Goal: Task Accomplishment & Management: Use online tool/utility

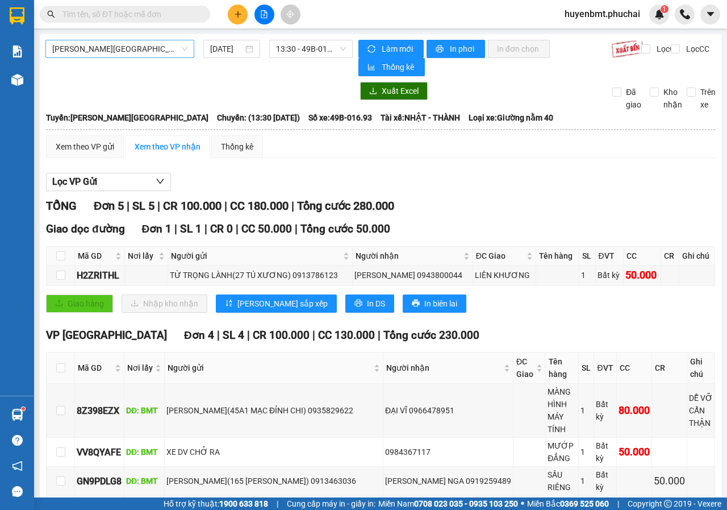
click at [156, 46] on span "[PERSON_NAME][GEOGRAPHIC_DATA]" at bounding box center [119, 48] width 135 height 17
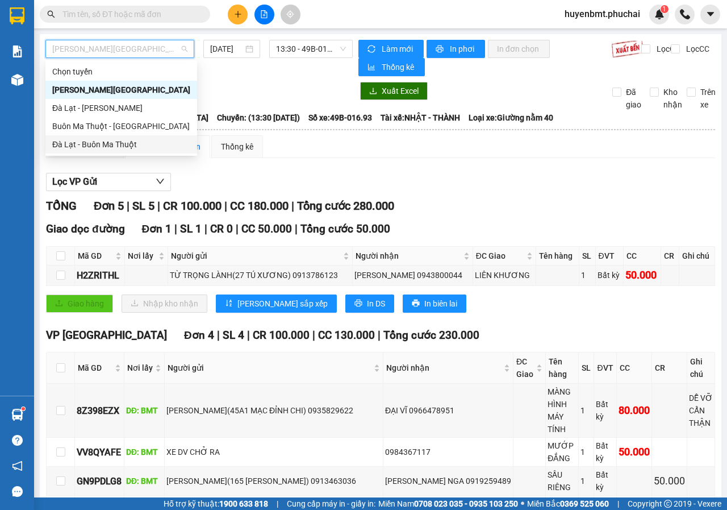
click at [91, 142] on div "Đà Lạt - Buôn Ma Thuột" at bounding box center [121, 144] width 138 height 13
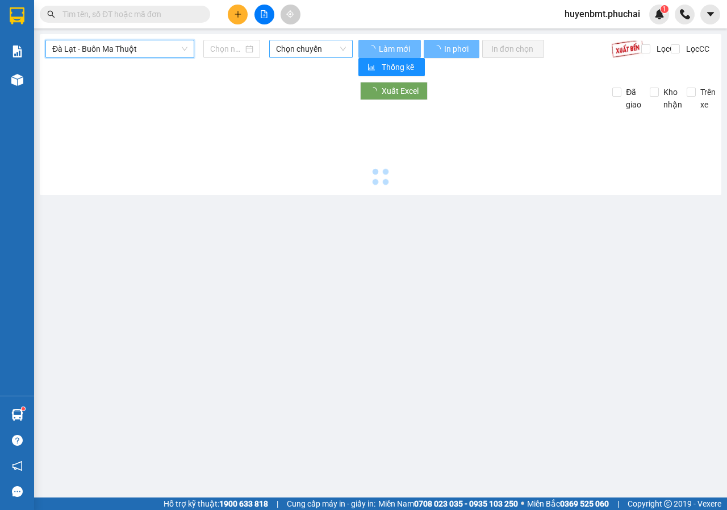
type input "[DATE]"
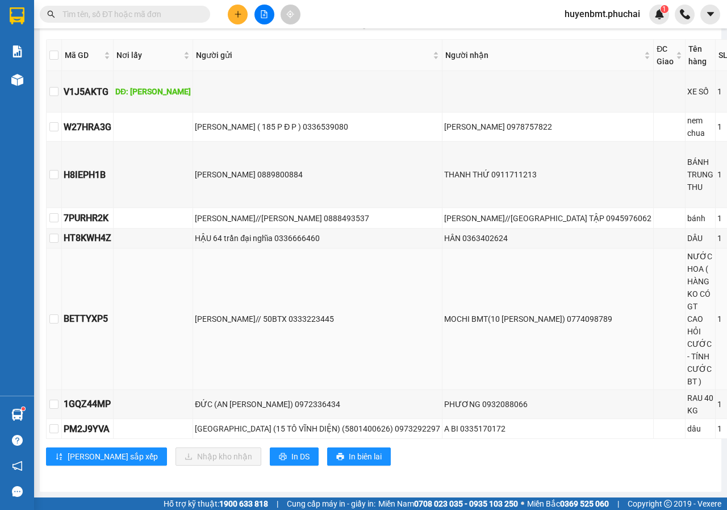
scroll to position [226, 0]
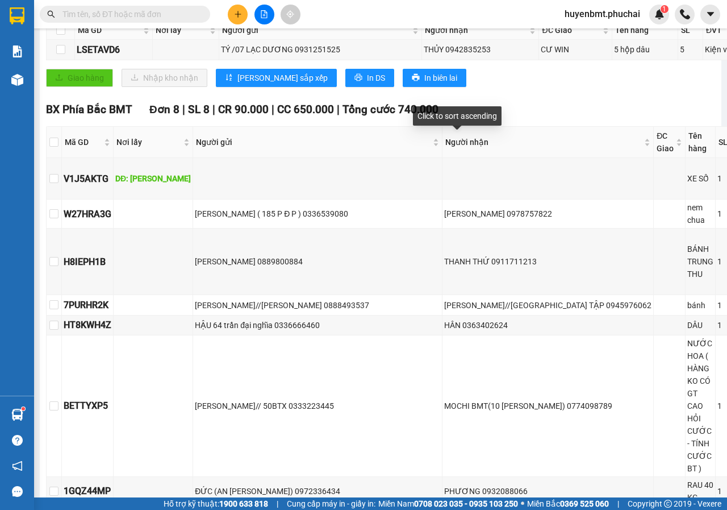
click at [498, 94] on div "Giao dọc đường Đơn 1 | SL 5 | CR 50.000 | CC 0 | Tổng cước 50.000 Mã GD Nơi lấy…" at bounding box center [474, 45] width 857 height 100
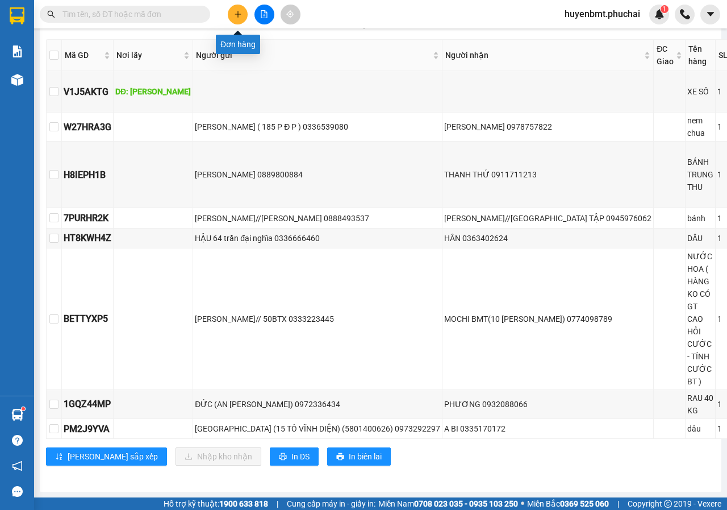
click at [235, 20] on button at bounding box center [238, 15] width 20 height 20
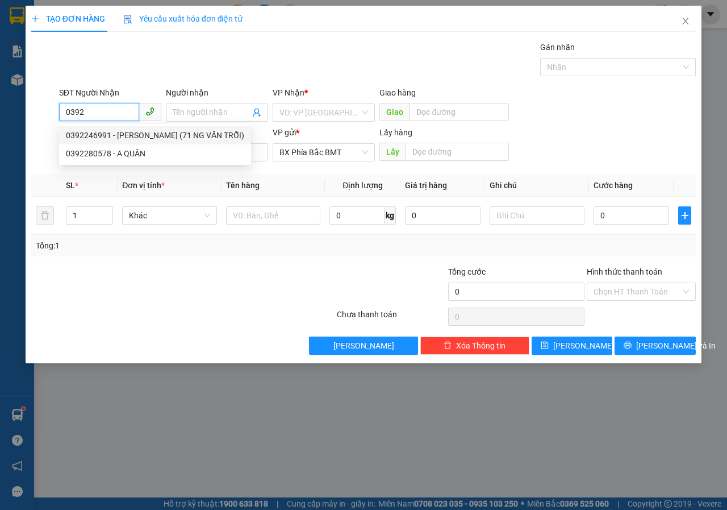
click at [118, 135] on div "0392246991 - [PERSON_NAME] (71 NG VĂN TRỖI)" at bounding box center [155, 135] width 178 height 13
type input "0392246991"
type input "[PERSON_NAME] (71 NG VĂN TRỖI)"
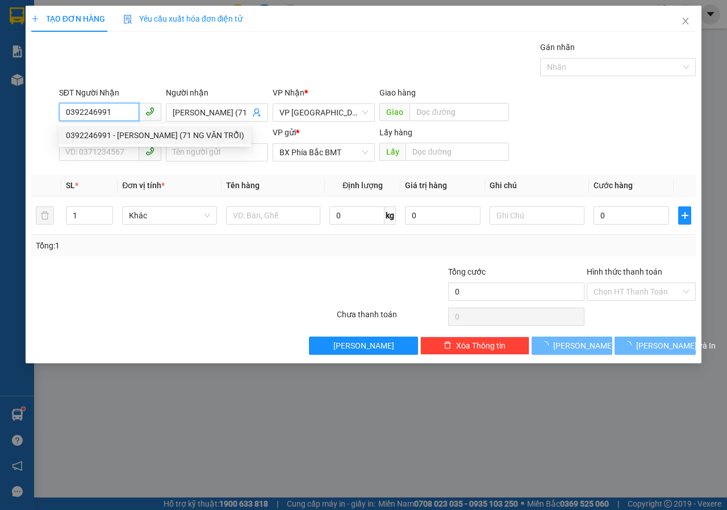
type input "50.000"
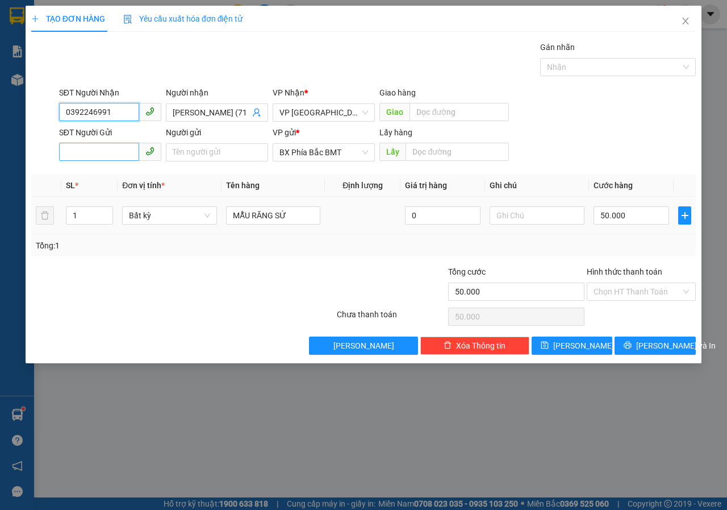
type input "0392246991"
click at [115, 151] on input "SĐT Người Gửi" at bounding box center [99, 152] width 80 height 18
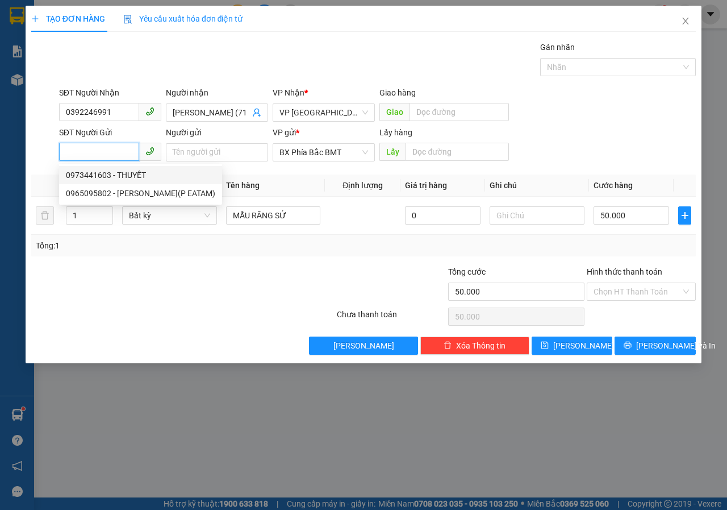
click at [128, 177] on div "0973441603 - THUYẾT" at bounding box center [140, 175] width 149 height 13
type input "0973441603"
type input "THUYẾT"
type input "BMT"
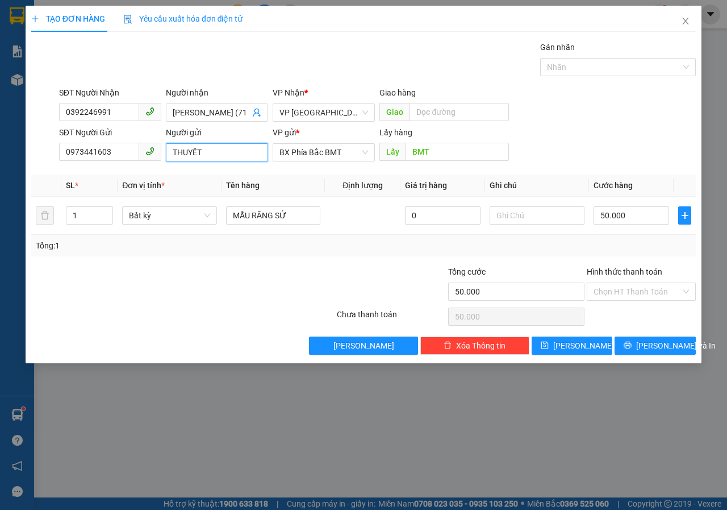
click at [171, 152] on input "THUYẾT" at bounding box center [217, 152] width 102 height 18
click at [263, 152] on input "[PERSON_NAME]" at bounding box center [217, 152] width 102 height 18
type input "[PERSON_NAME] THUYẾT(38 [PERSON_NAME])"
click at [664, 345] on span "[PERSON_NAME] và In" at bounding box center [677, 345] width 80 height 13
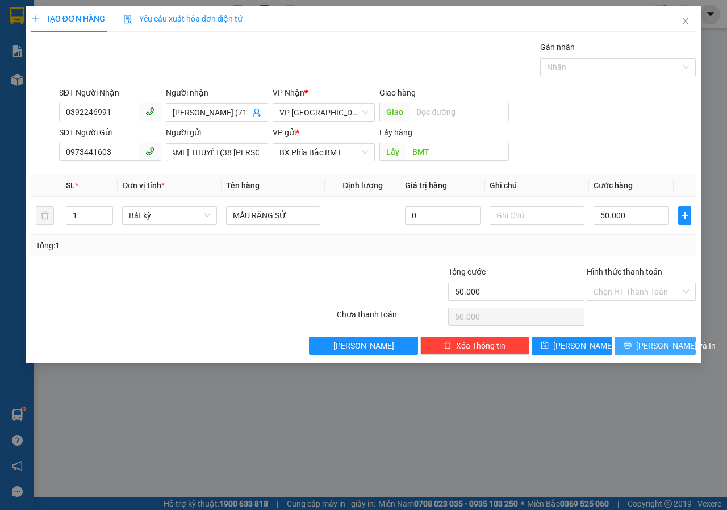
scroll to position [0, 0]
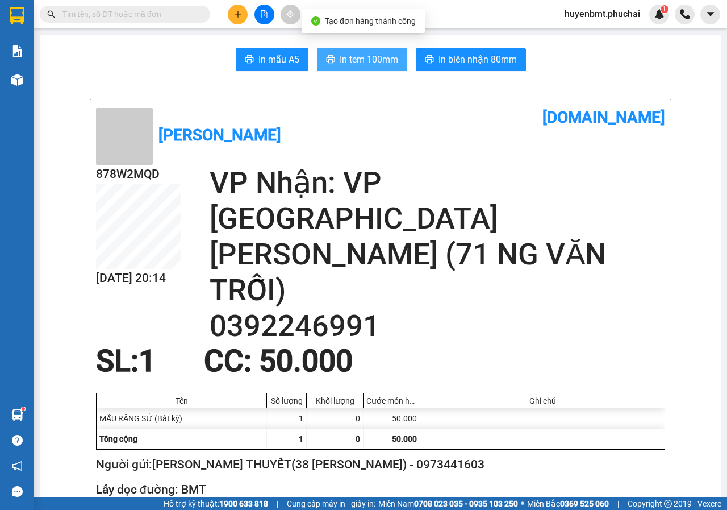
click at [379, 59] on span "In tem 100mm" at bounding box center [369, 59] width 59 height 14
click at [355, 65] on span "In tem 100mm" at bounding box center [369, 59] width 59 height 14
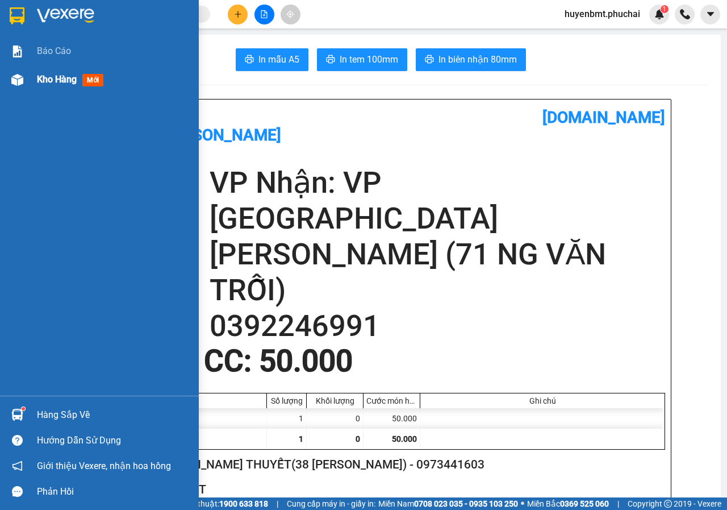
click at [30, 82] on div "Kho hàng mới" at bounding box center [99, 79] width 199 height 28
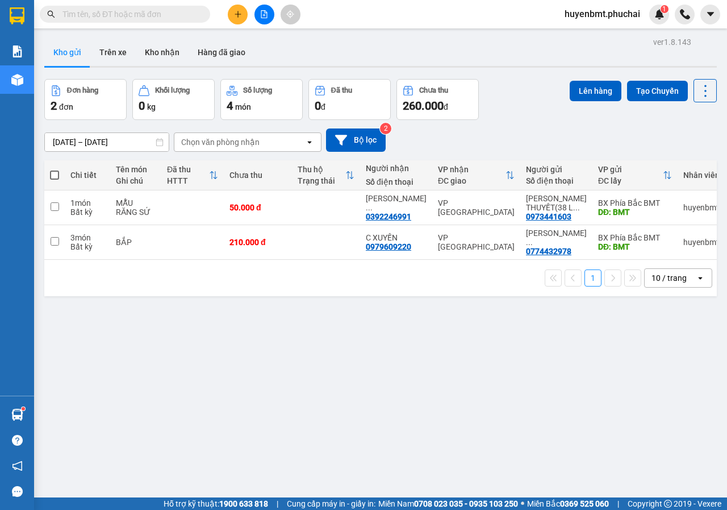
click at [56, 173] on span at bounding box center [54, 175] width 9 height 9
click at [55, 169] on input "checkbox" at bounding box center [55, 169] width 0 height 0
checkbox input "true"
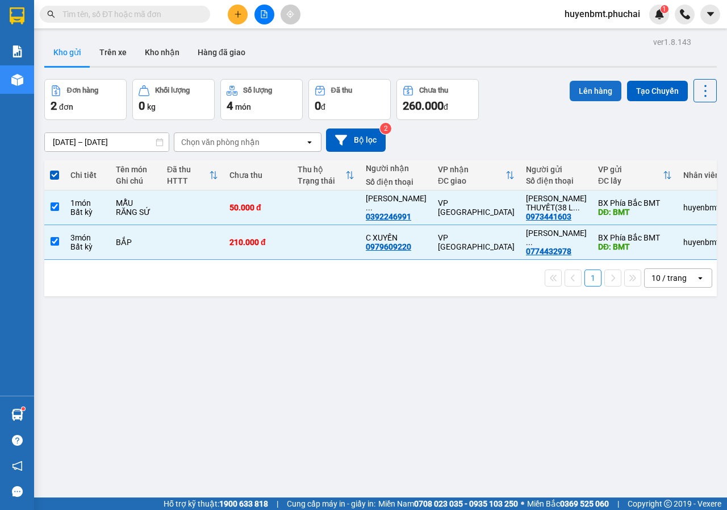
click at [576, 88] on button "Lên hàng" at bounding box center [596, 91] width 52 height 20
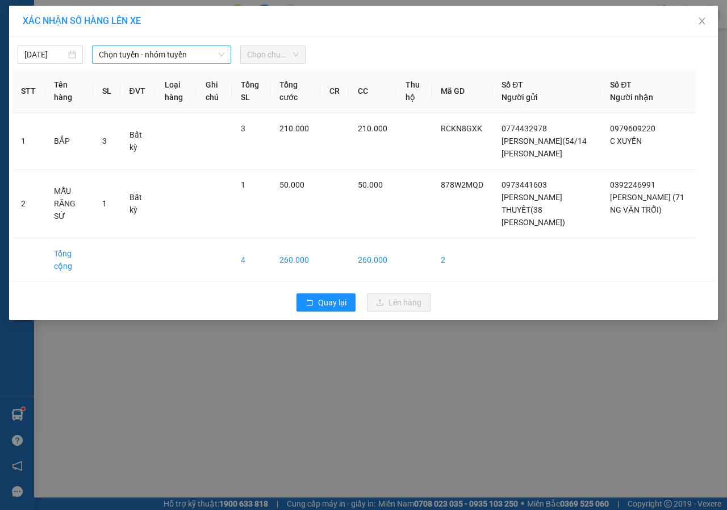
click at [134, 54] on span "Chọn tuyến - nhóm tuyến" at bounding box center [162, 54] width 126 height 17
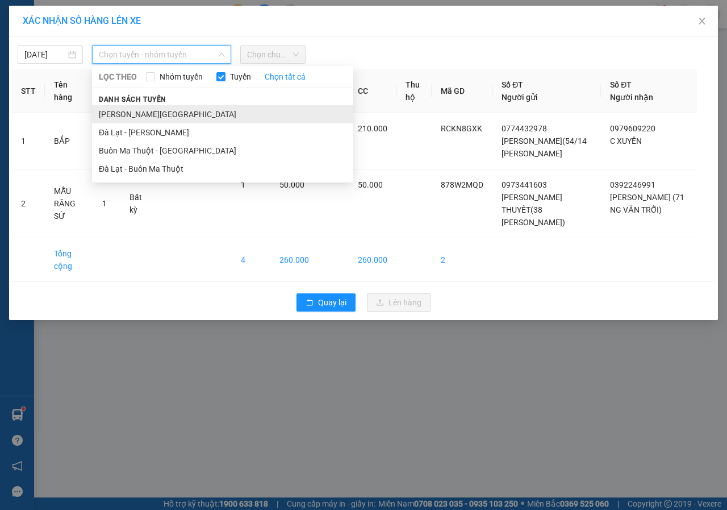
click at [159, 114] on li "[PERSON_NAME][GEOGRAPHIC_DATA]" at bounding box center [222, 114] width 261 height 18
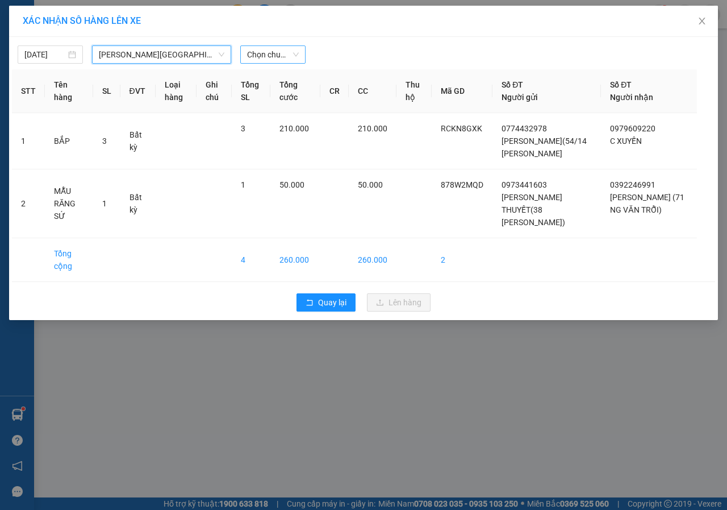
click at [278, 55] on span "Chọn chuyến" at bounding box center [273, 54] width 52 height 17
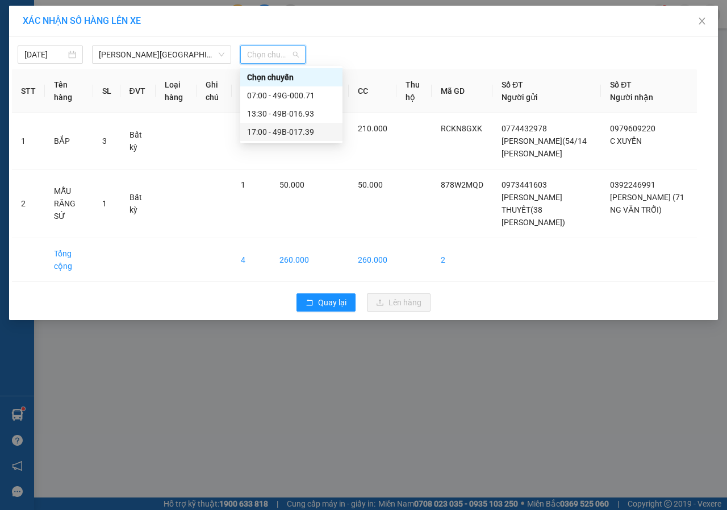
click at [272, 130] on div "17:00 - 49B-017.39" at bounding box center [291, 132] width 89 height 13
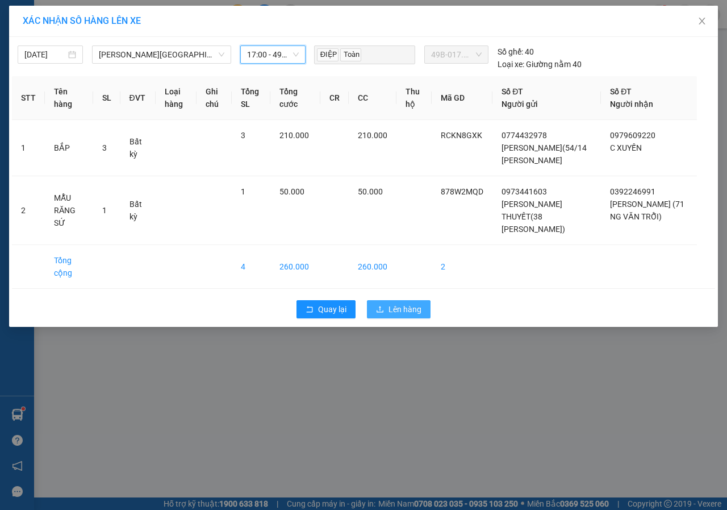
click at [396, 313] on span "Lên hàng" at bounding box center [405, 309] width 33 height 13
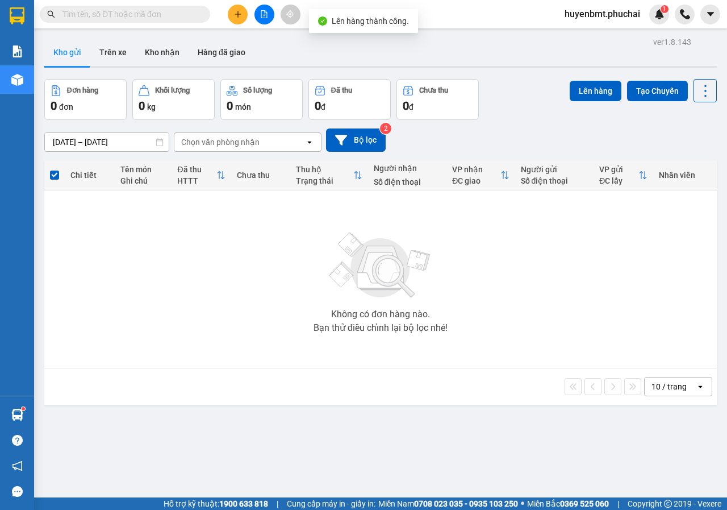
click at [262, 14] on icon "file-add" at bounding box center [264, 14] width 8 height 8
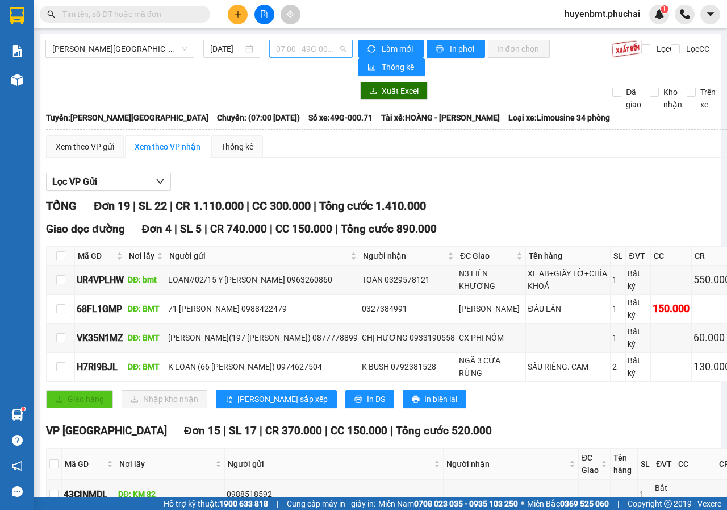
click at [294, 48] on span "07:00 - 49G-000.71" at bounding box center [310, 48] width 69 height 17
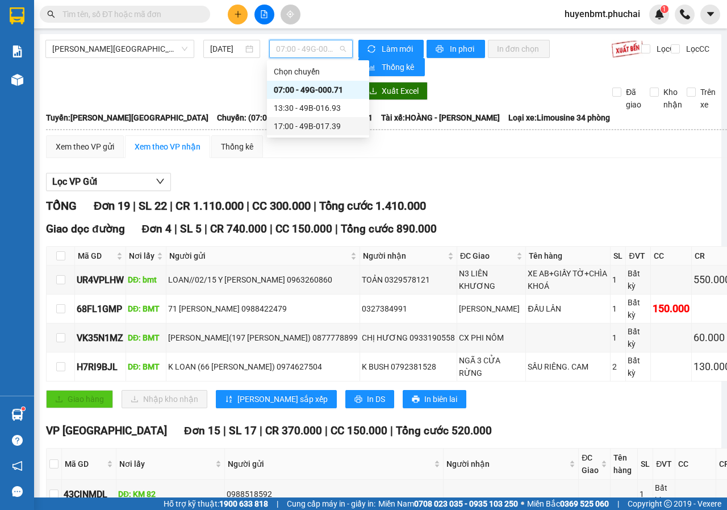
click at [297, 124] on div "17:00 - 49B-017.39" at bounding box center [318, 126] width 89 height 13
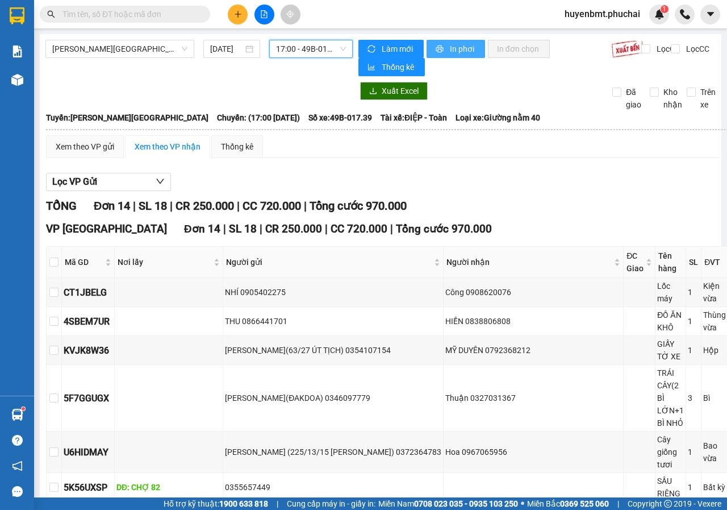
click at [450, 47] on span "In phơi" at bounding box center [463, 49] width 26 height 13
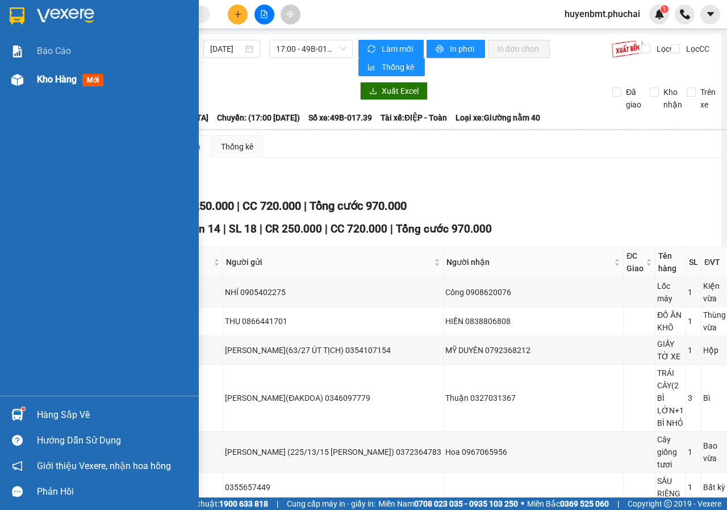
click at [32, 79] on div "Kho hàng mới" at bounding box center [99, 79] width 199 height 28
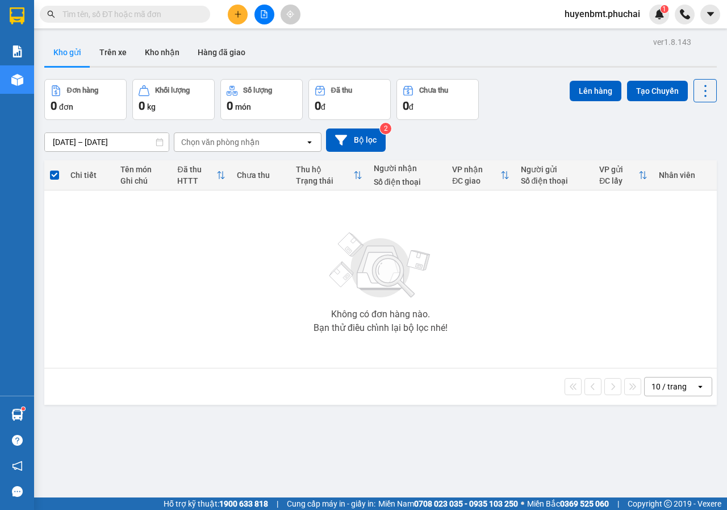
click at [607, 18] on span "huyenbmt.phuchai" at bounding box center [603, 14] width 94 height 14
click at [583, 34] on span "Đăng xuất" at bounding box center [607, 35] width 70 height 13
